Goal: Task Accomplishment & Management: Complete application form

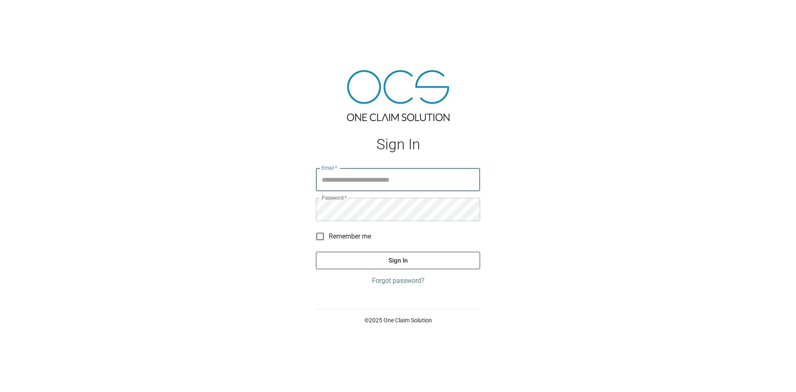
click at [395, 177] on input "Email   *" at bounding box center [398, 179] width 164 height 23
type input "**********"
click at [436, 261] on button "Sign In" at bounding box center [398, 260] width 164 height 17
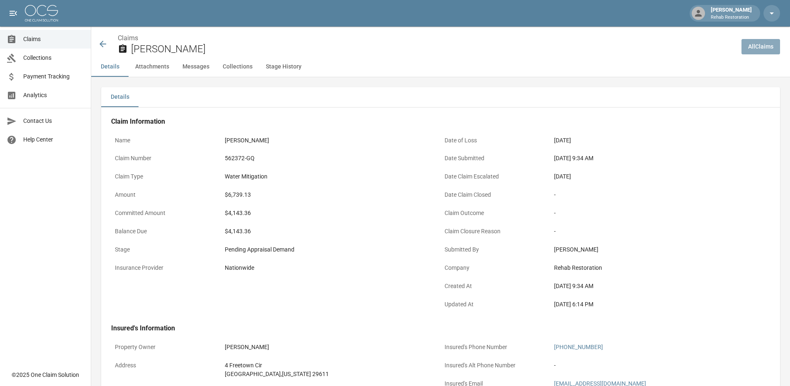
click at [759, 41] on link "All Claims" at bounding box center [760, 46] width 39 height 15
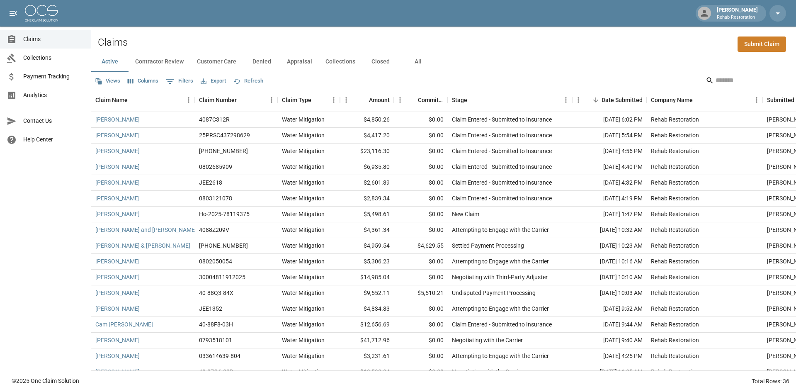
click at [759, 42] on link "Submit Claim" at bounding box center [762, 43] width 49 height 15
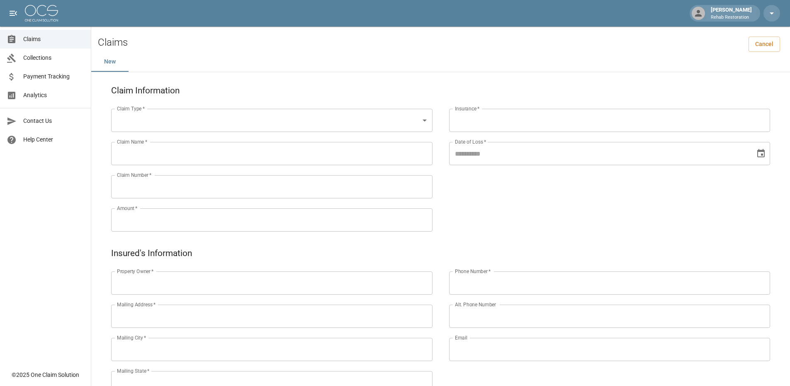
click at [187, 124] on body "Jarad Watts Rehab Restoration Claims Collections Payment Tracking Analytics Con…" at bounding box center [395, 346] width 790 height 693
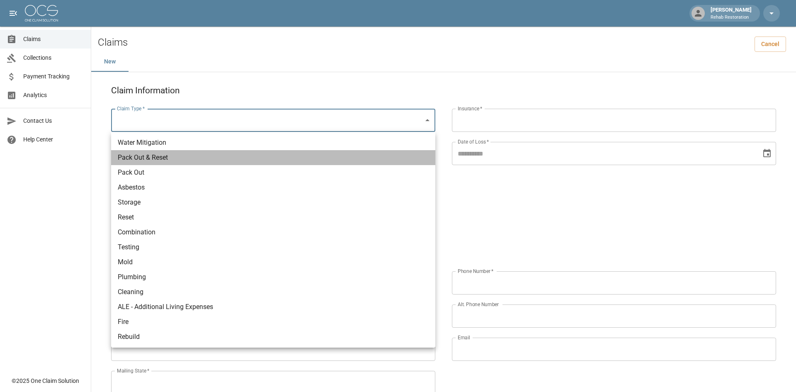
click at [183, 150] on li "Pack Out & Reset" at bounding box center [273, 157] width 324 height 15
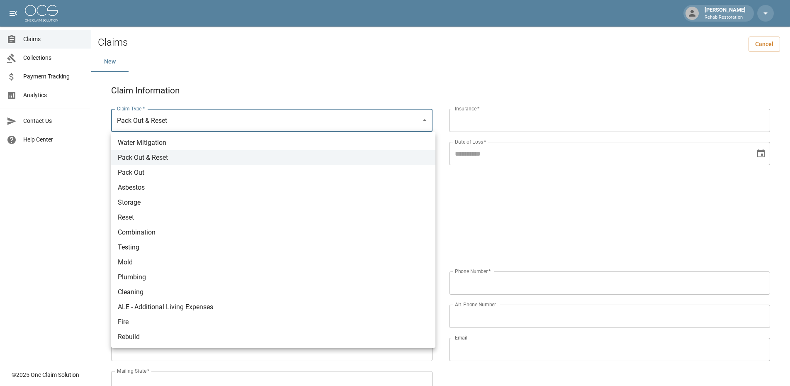
click at [196, 120] on body "**********" at bounding box center [395, 346] width 790 height 693
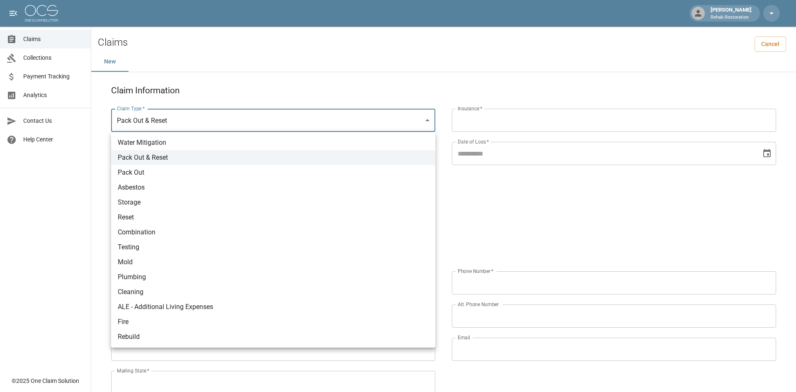
click at [175, 141] on li "Water Mitigation" at bounding box center [273, 142] width 324 height 15
type input "**********"
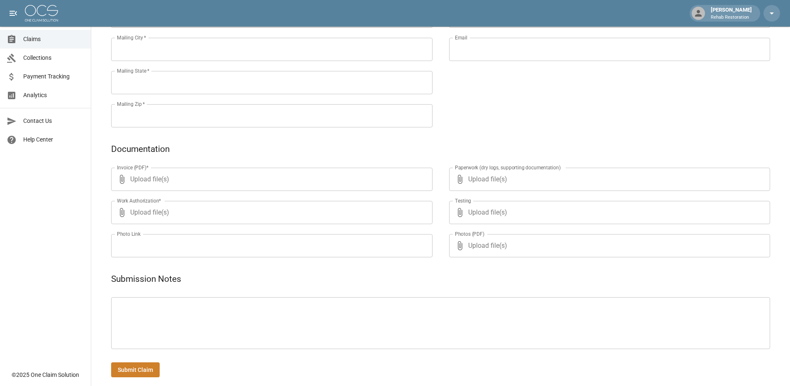
scroll to position [308, 0]
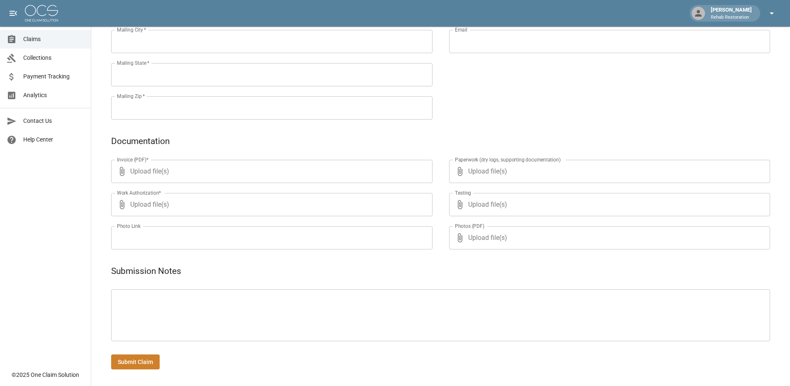
click at [767, 13] on icon "button" at bounding box center [772, 13] width 10 height 10
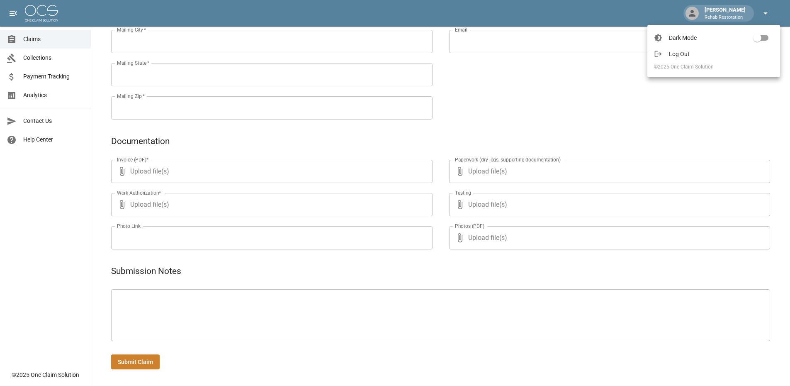
scroll to position [301, 0]
click at [743, 14] on div at bounding box center [398, 196] width 796 height 392
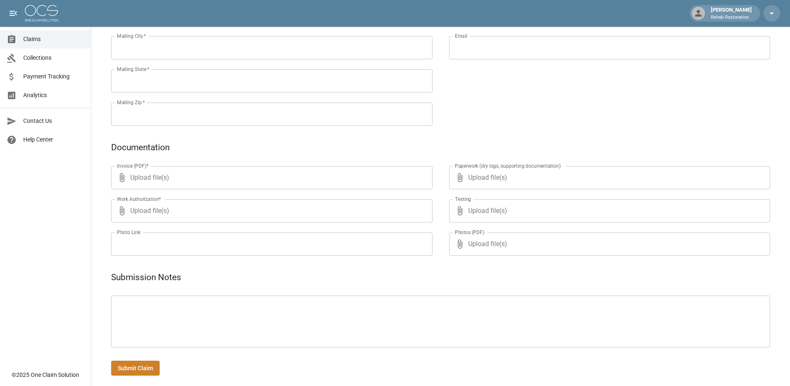
click at [726, 17] on p "Rehab Restoration" at bounding box center [731, 17] width 41 height 7
click at [701, 14] on icon at bounding box center [698, 13] width 10 height 10
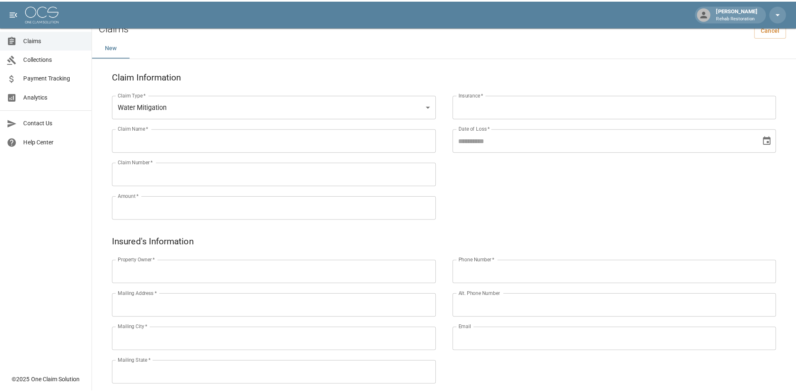
scroll to position [0, 0]
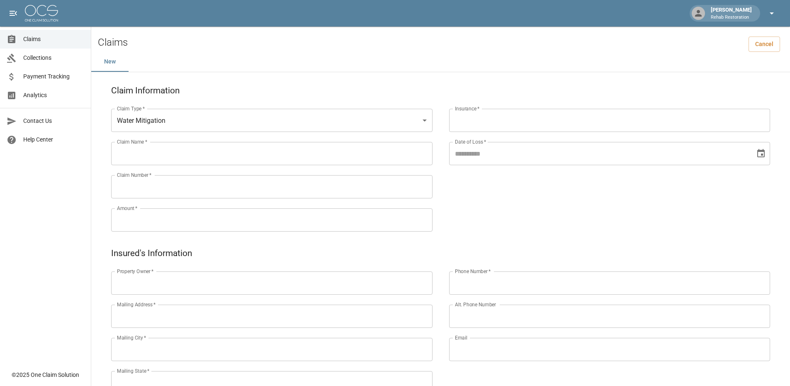
click at [768, 11] on icon "button" at bounding box center [772, 13] width 10 height 10
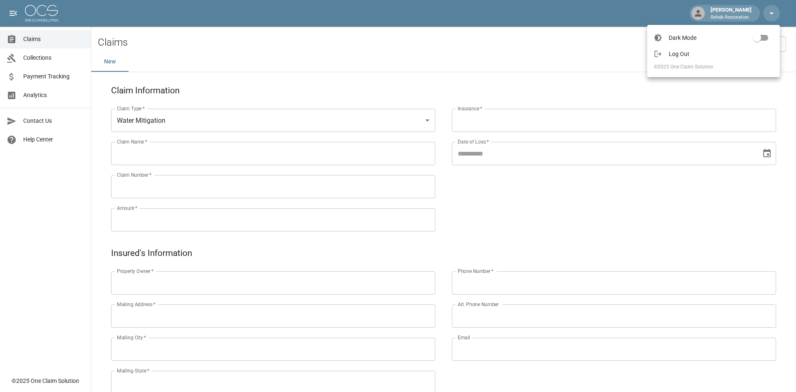
click at [675, 51] on span "Log Out" at bounding box center [721, 54] width 104 height 8
